Goal: Navigation & Orientation: Find specific page/section

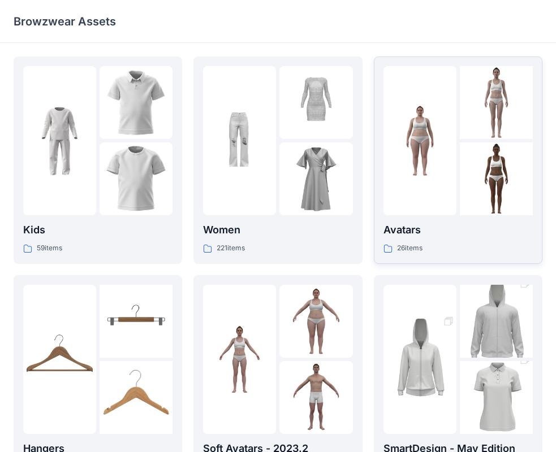
click at [400, 247] on p "26 items" at bounding box center [409, 249] width 25 height 12
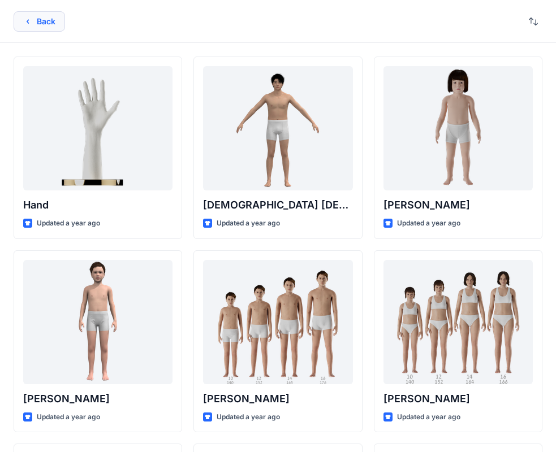
click at [27, 21] on icon "button" at bounding box center [27, 21] width 9 height 9
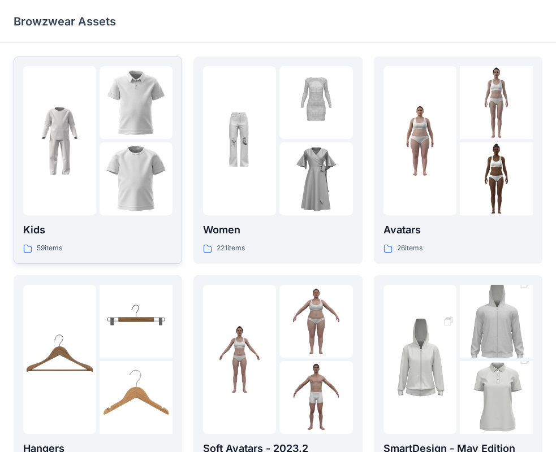
click at [41, 244] on p "59 items" at bounding box center [49, 249] width 25 height 12
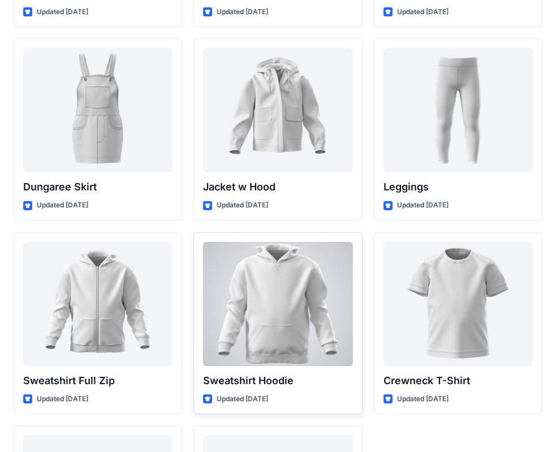
scroll to position [3481, 0]
